Goal: Information Seeking & Learning: Compare options

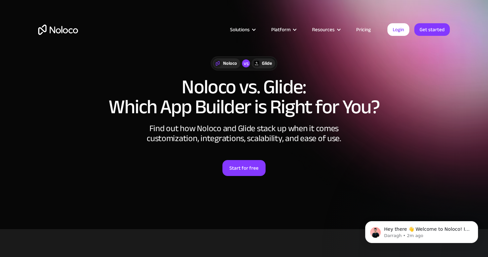
click at [439, 137] on div "Noloco vs Glide Noloco vs. Glide: Which App Builder is Right for You? Find out …" at bounding box center [244, 123] width 425 height 146
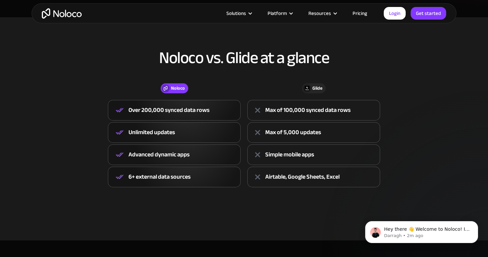
scroll to position [212, 0]
click at [188, 110] on div "Over 200,000 synced data rows" at bounding box center [169, 110] width 81 height 10
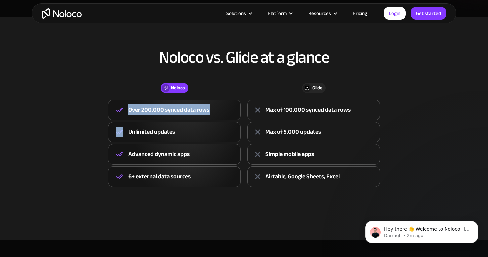
click at [188, 110] on div "Over 200,000 synced data rows" at bounding box center [169, 110] width 81 height 10
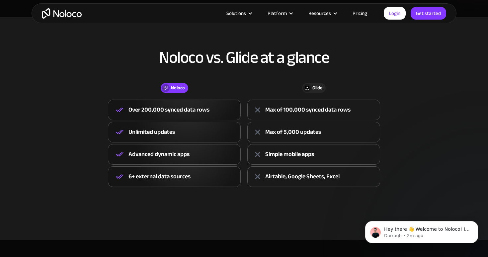
click at [107, 78] on div "Noloco vs. Glide at a glance Noloco Glide Noloco Over 200,000 synced data rows …" at bounding box center [244, 124] width 425 height 165
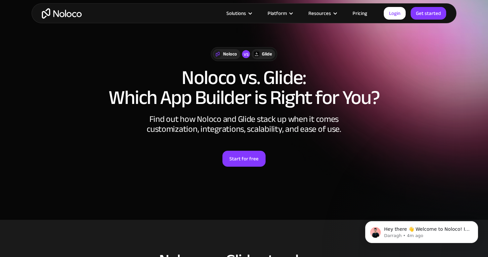
scroll to position [0, 0]
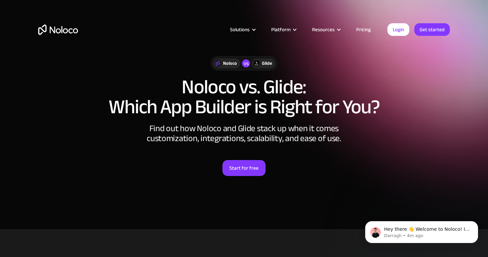
click at [365, 26] on link "Pricing" at bounding box center [363, 29] width 31 height 9
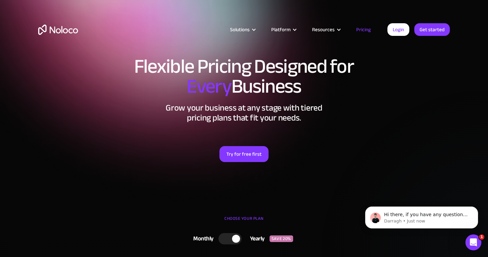
click at [471, 239] on icon "Open Intercom Messenger" at bounding box center [473, 242] width 11 height 11
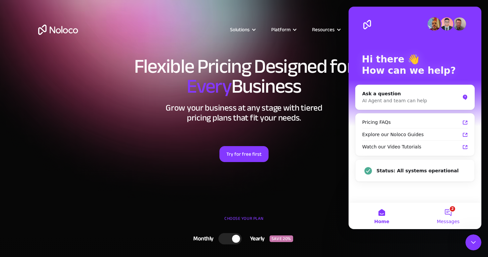
click at [448, 211] on button "2 Messages" at bounding box center [448, 216] width 66 height 27
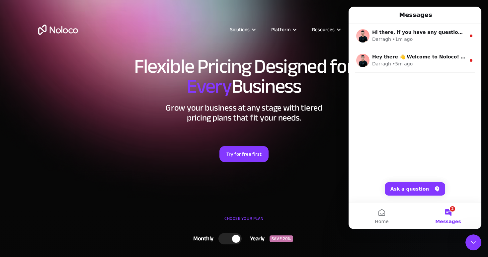
click at [109, 171] on div "Flexible Pricing Designed for Every Business Grow your business at any stage wi…" at bounding box center [244, 116] width 425 height 132
click at [379, 220] on span "Home" at bounding box center [382, 221] width 14 height 5
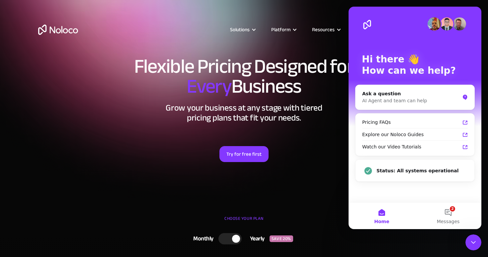
click at [126, 174] on div "Flexible Pricing Designed for Every Business Grow your business at any stage wi…" at bounding box center [244, 116] width 425 height 132
click at [297, 25] on div "Solutions Use Cases Business Types Project Management Keep track of customers, …" at bounding box center [244, 36] width 425 height 39
click at [67, 31] on img "home" at bounding box center [58, 30] width 40 height 10
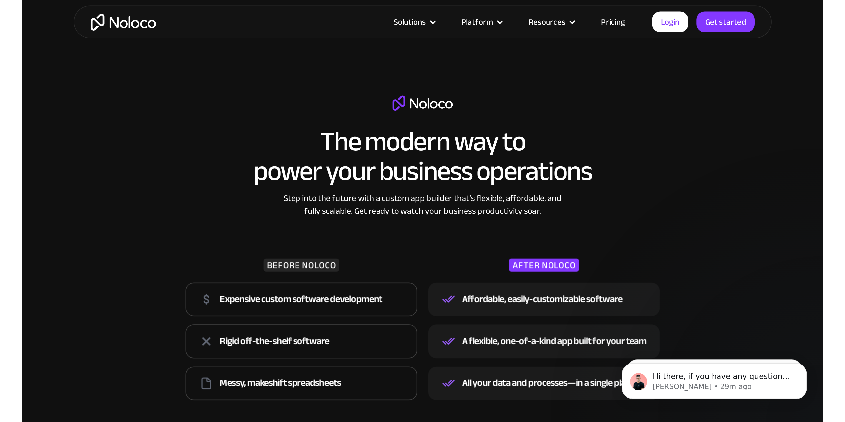
scroll to position [1039, 0]
